Goal: Task Accomplishment & Management: Manage account settings

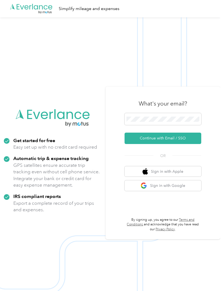
click at [173, 144] on button "Continue with Email / SSO" at bounding box center [162, 138] width 77 height 11
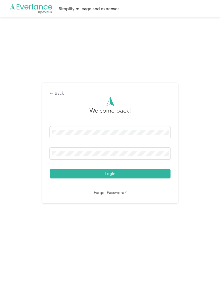
click at [113, 179] on button "Login" at bounding box center [110, 174] width 121 height 10
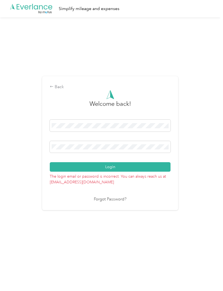
click at [111, 172] on button "Login" at bounding box center [110, 167] width 121 height 10
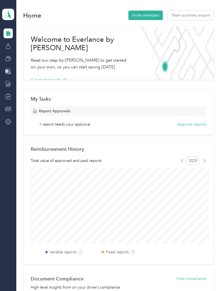
click at [139, 112] on div "Report Approvals" at bounding box center [118, 111] width 175 height 10
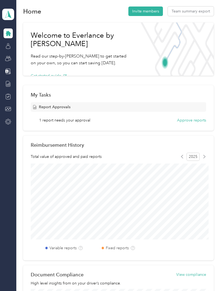
scroll to position [4, 0]
click at [195, 122] on button "Approve reports" at bounding box center [191, 121] width 29 height 6
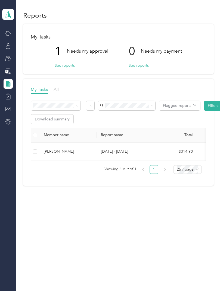
click at [69, 66] on button "See reports" at bounding box center [65, 66] width 20 height 6
click at [66, 67] on button "See reports" at bounding box center [65, 66] width 20 height 6
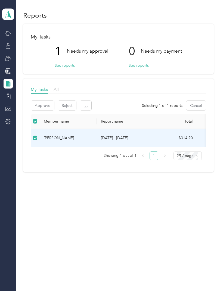
scroll to position [8, 0]
click at [169, 220] on div "Reports My Tasks 1 Needs my approval See reports 0 Needs my payment See reports…" at bounding box center [118, 145] width 204 height 291
click at [45, 101] on button "Approve" at bounding box center [42, 106] width 23 height 10
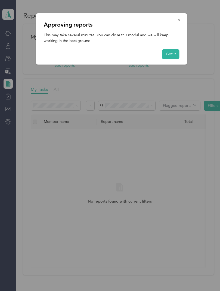
click at [174, 53] on button "Got it" at bounding box center [170, 54] width 17 height 10
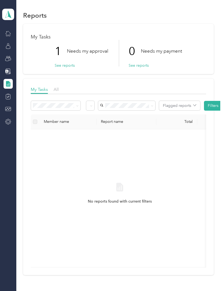
scroll to position [0, 0]
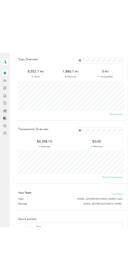
scroll to position [23, 0]
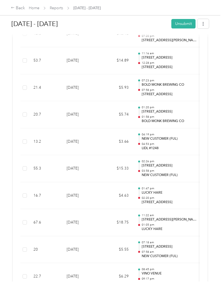
scroll to position [1239, 0]
